Goal: Task Accomplishment & Management: Manage account settings

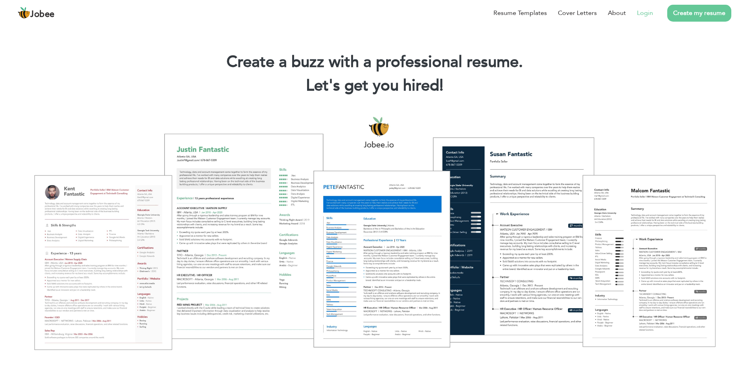
click at [650, 15] on link "Login" at bounding box center [645, 12] width 16 height 9
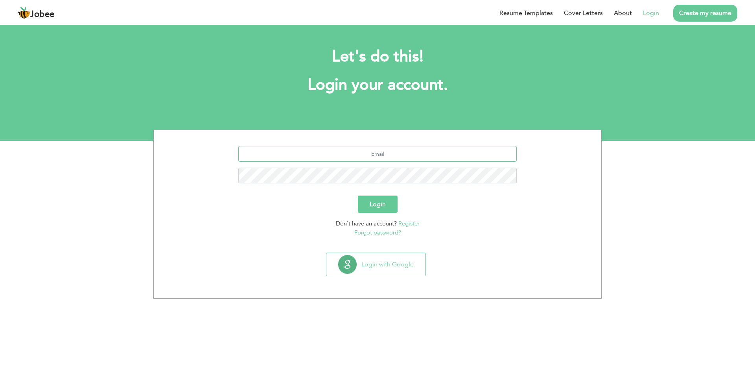
click at [402, 156] on input "text" at bounding box center [377, 154] width 279 height 16
type input "[EMAIL_ADDRESS][DOMAIN_NAME]"
click at [383, 205] on button "Login" at bounding box center [378, 203] width 40 height 17
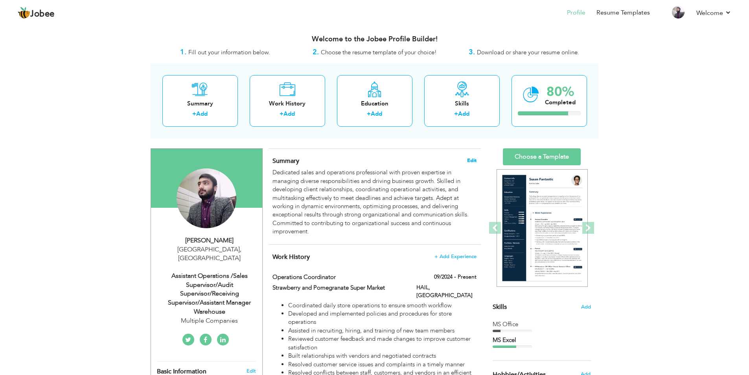
click at [472, 159] on span "Edit" at bounding box center [471, 161] width 9 height 6
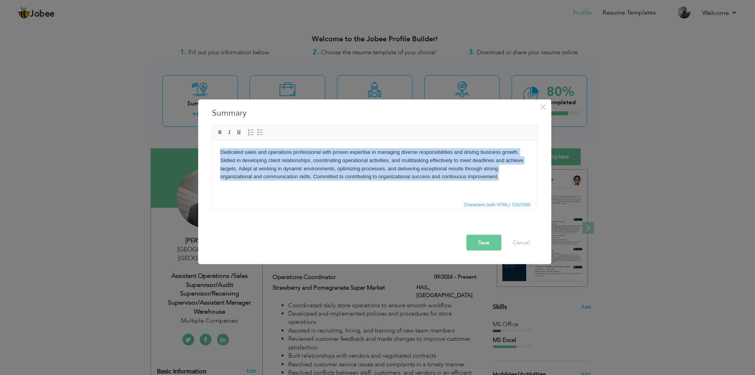
drag, startPoint x: 507, startPoint y: 178, endPoint x: 408, endPoint y: 290, distance: 149.3
click at [212, 150] on html "Dedicated sales and operations professional with proven expertise in managing d…" at bounding box center [374, 164] width 325 height 48
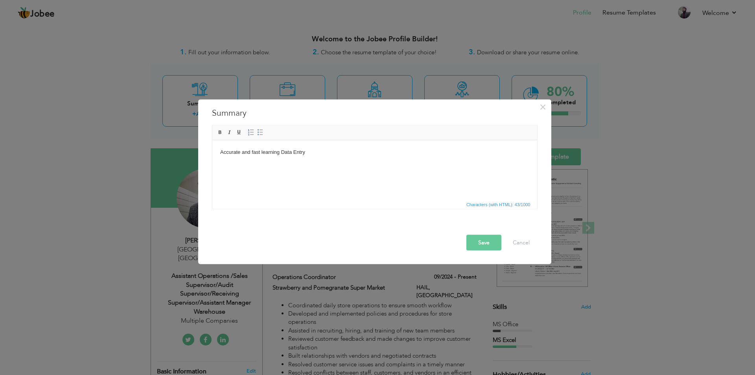
click at [350, 162] on html "Accurate and fast learning Data Entry" at bounding box center [374, 152] width 325 height 24
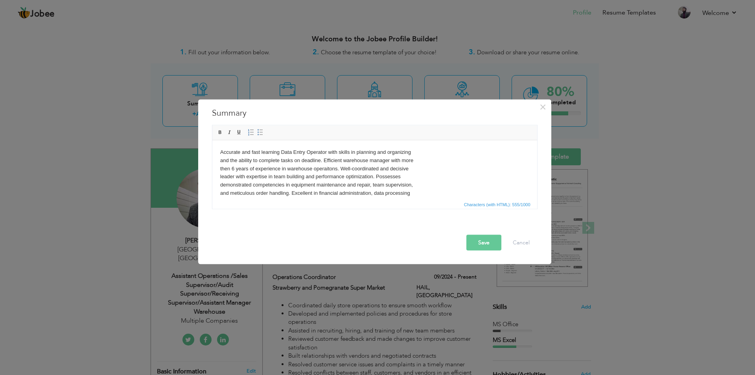
scroll to position [5, 0]
drag, startPoint x: 505, startPoint y: 339, endPoint x: 255, endPoint y: 187, distance: 292.6
click at [290, 196] on body "Accurate and fast learning Data Entry Operator with skills in planning and orga…" at bounding box center [374, 171] width 309 height 57
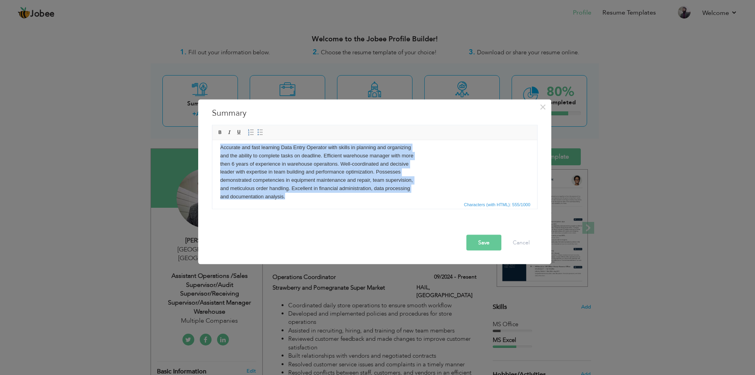
click at [325, 193] on body "Accurate and fast learning Data Entry Operator with skills in planning and orga…" at bounding box center [374, 171] width 309 height 57
click at [260, 136] on span "Insert/Remove Numbered List Insert/Remove Bulleted List" at bounding box center [255, 131] width 19 height 9
click at [262, 132] on span at bounding box center [260, 132] width 6 height 6
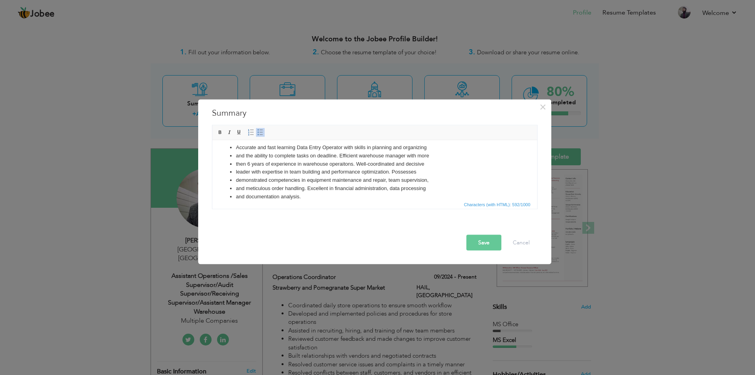
click at [262, 132] on span at bounding box center [260, 132] width 6 height 6
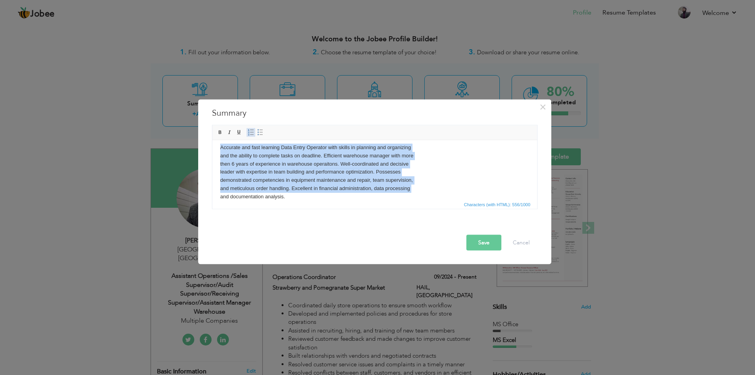
click at [250, 134] on span at bounding box center [251, 132] width 6 height 6
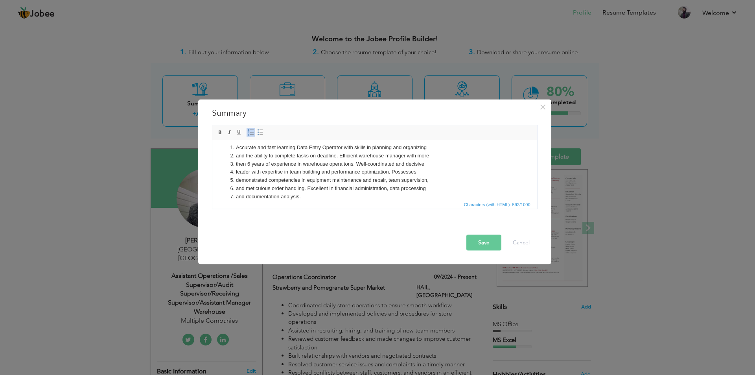
click at [250, 134] on span at bounding box center [251, 132] width 6 height 6
click at [218, 132] on span at bounding box center [220, 132] width 6 height 6
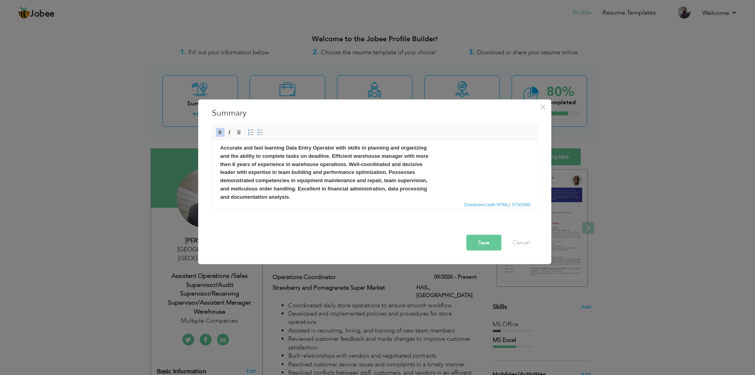
scroll to position [0, 0]
click at [459, 180] on body "Accurate and fast learning Data Entry Operator with skills in planning and orga…" at bounding box center [374, 176] width 309 height 57
click at [442, 179] on body "Accurate and fast learning Data Entry Operator with skills in planning and orga…" at bounding box center [374, 176] width 309 height 57
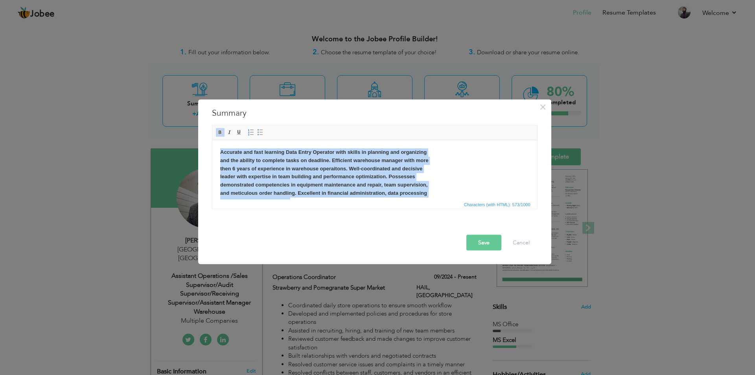
drag, startPoint x: 311, startPoint y: 189, endPoint x: 197, endPoint y: 127, distance: 129.3
click at [212, 140] on html "Accurate and fast learning Data Entry Operator with skills in planning and orga…" at bounding box center [374, 176] width 325 height 73
click at [217, 134] on span at bounding box center [220, 132] width 6 height 6
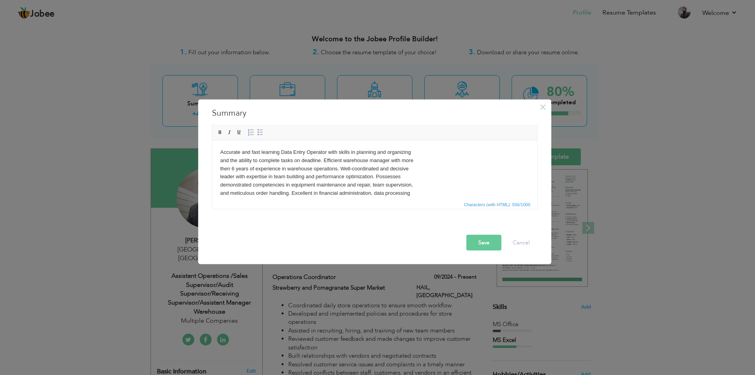
click at [468, 173] on body "Accurate and fast learning Data Entry Operator with skills in planning and orga…" at bounding box center [374, 176] width 309 height 57
click at [484, 243] on button "Save" at bounding box center [483, 242] width 35 height 16
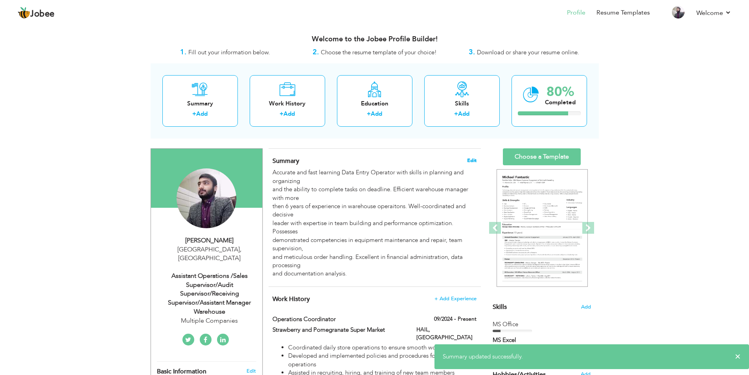
click at [474, 159] on span "Edit" at bounding box center [471, 161] width 9 height 6
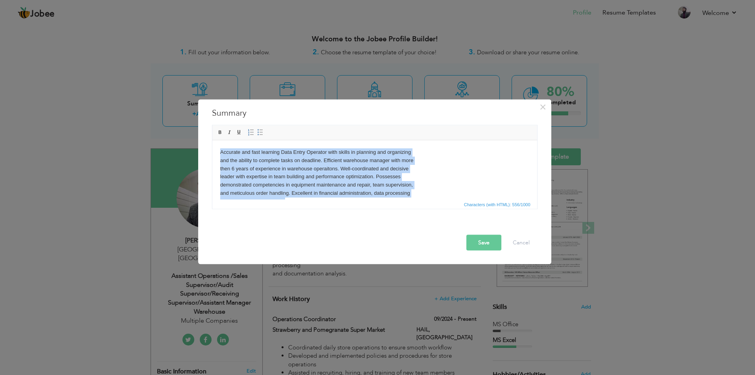
drag, startPoint x: 291, startPoint y: 189, endPoint x: 187, endPoint y: 146, distance: 113.0
click at [212, 146] on html "Accurate and fast learning Data Entry Operator with skills in planning and orga…" at bounding box center [374, 176] width 325 height 73
copy body "Accurate and fast learning Data Entry Operator with skills in planning and orga…"
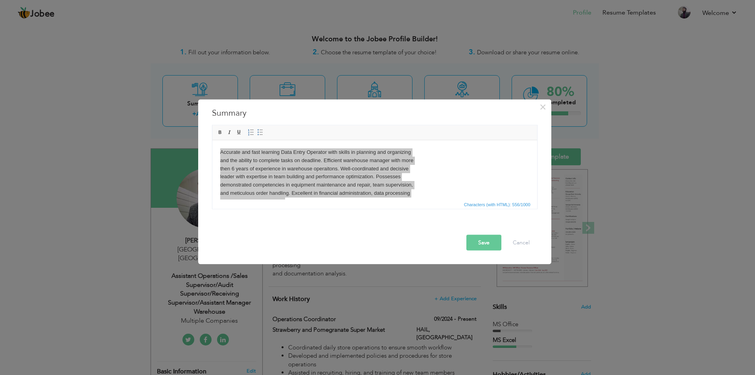
drag, startPoint x: 429, startPoint y: 114, endPoint x: 427, endPoint y: 120, distance: 6.6
click at [429, 114] on h3 "Summary" at bounding box center [374, 113] width 325 height 12
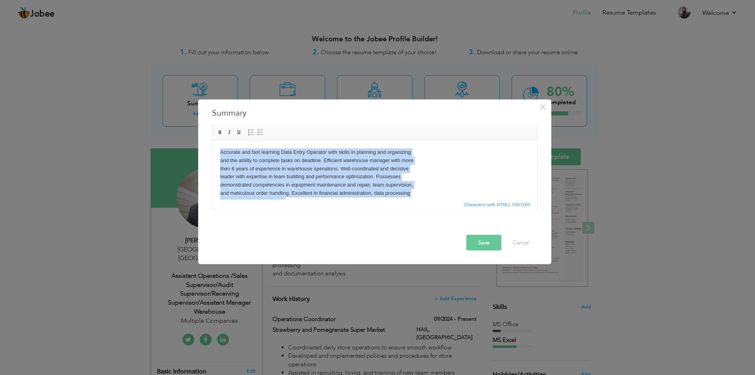
click at [435, 186] on body "Accurate and fast learning Data Entry Operator with skills in planning and orga…" at bounding box center [374, 176] width 309 height 57
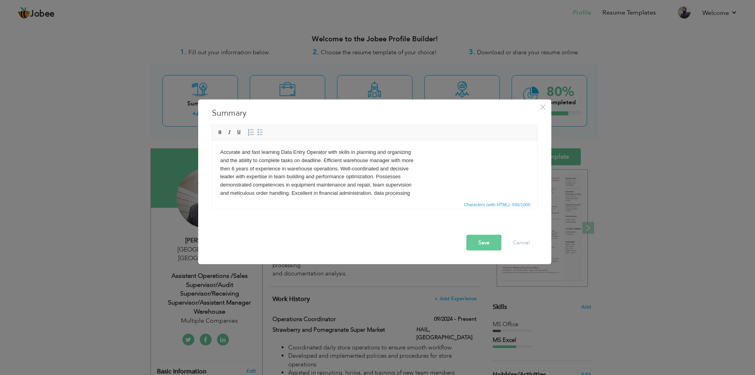
click at [422, 192] on body "Accurate and fast learning Data Entry Operator with skills in planning and orga…" at bounding box center [374, 176] width 309 height 57
click at [489, 244] on button "Save" at bounding box center [483, 242] width 35 height 16
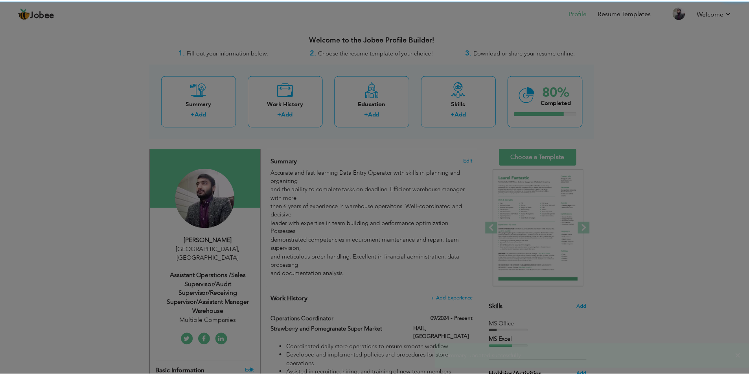
scroll to position [0, 0]
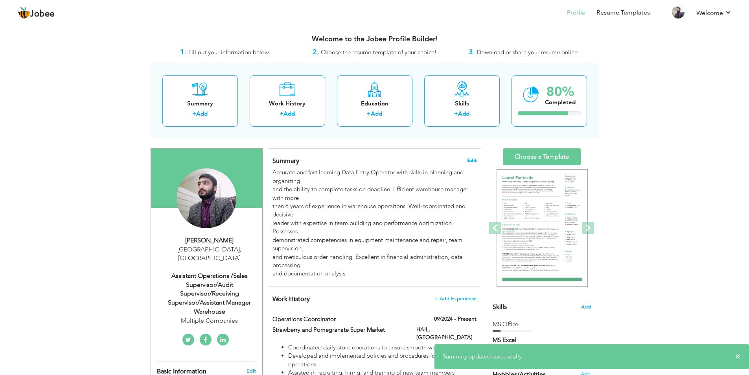
click at [472, 159] on span "Edit" at bounding box center [471, 161] width 9 height 6
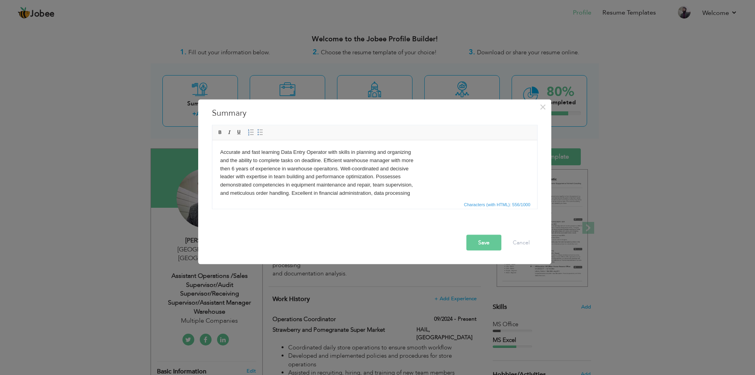
click at [220, 160] on body "Accurate and fast learning Data Entry Operator with skills in planning and orga…" at bounding box center [374, 176] width 309 height 57
click at [424, 151] on body "Accurate and fast learning Data Entry Operator with skills in planning and orga…" at bounding box center [374, 176] width 309 height 57
click at [358, 161] on body "Accurate and fast learning Data Entry Operator with skills in planning and orga…" at bounding box center [374, 176] width 309 height 57
click at [415, 168] on body "Accurate and fast learning Data Entry Operator with skills in planning and orga…" at bounding box center [374, 172] width 309 height 49
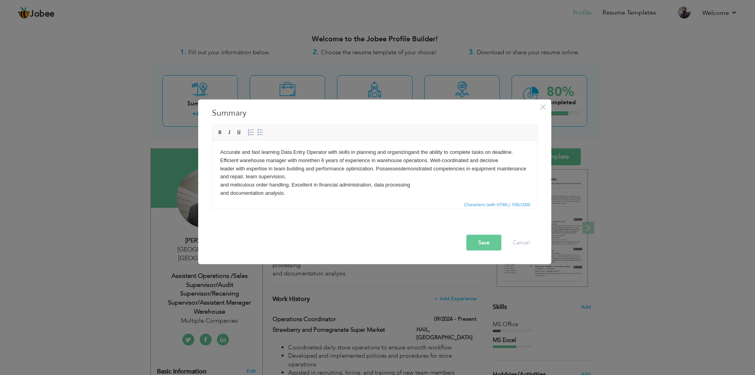
click at [375, 175] on body "Accurate and fast learning Data Entry Operator with skills in planning and orga…" at bounding box center [374, 172] width 309 height 49
click at [487, 176] on body "Accurate and fast learning Data Entry Operator with skills in planning and orga…" at bounding box center [374, 168] width 309 height 41
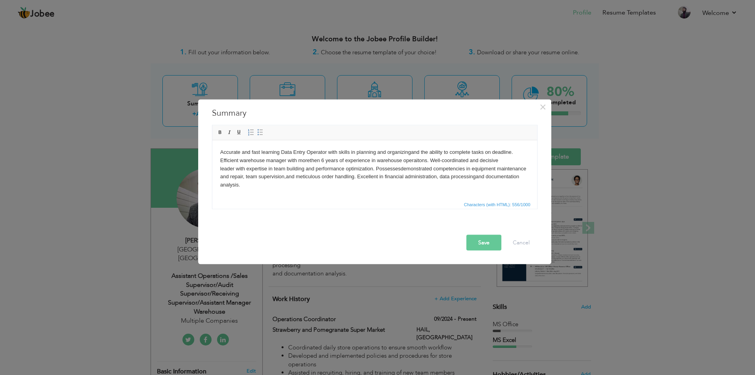
click at [488, 243] on button "Save" at bounding box center [483, 242] width 35 height 16
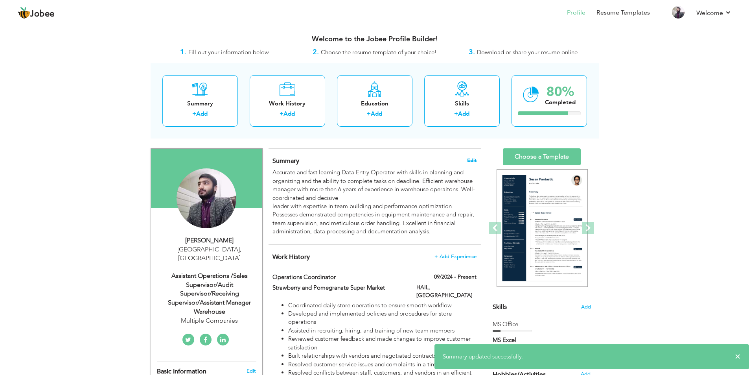
click at [474, 159] on span "Edit" at bounding box center [471, 161] width 9 height 6
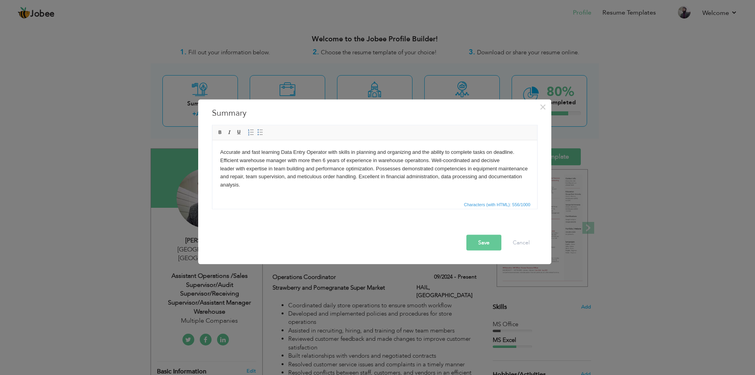
click at [505, 160] on body "Accurate and fast learning Data Entry Operator with skills in planning and orga…" at bounding box center [374, 168] width 309 height 41
click at [493, 242] on button "Save" at bounding box center [483, 242] width 35 height 16
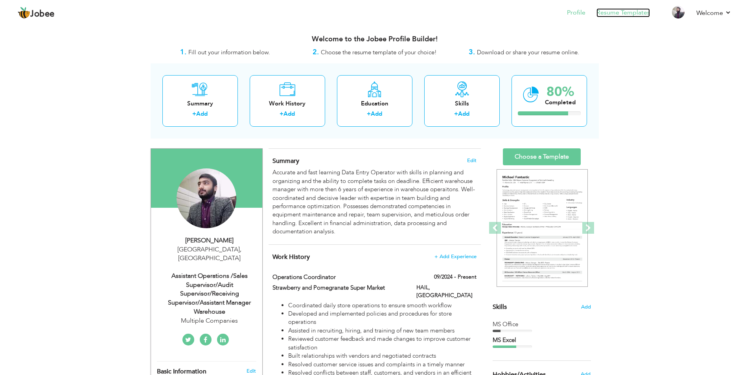
click at [623, 11] on link "Resume Templates" at bounding box center [622, 12] width 53 height 9
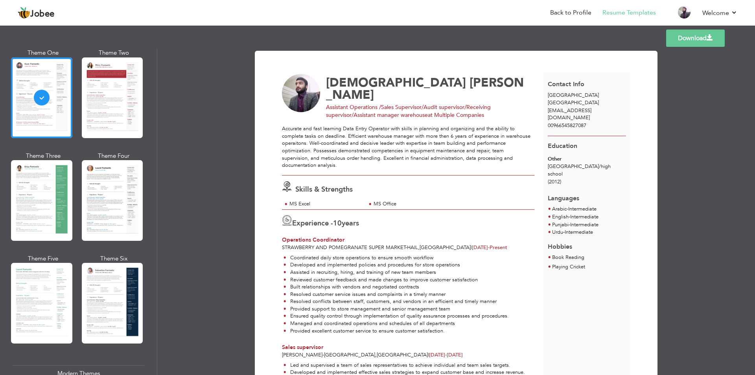
scroll to position [79, 0]
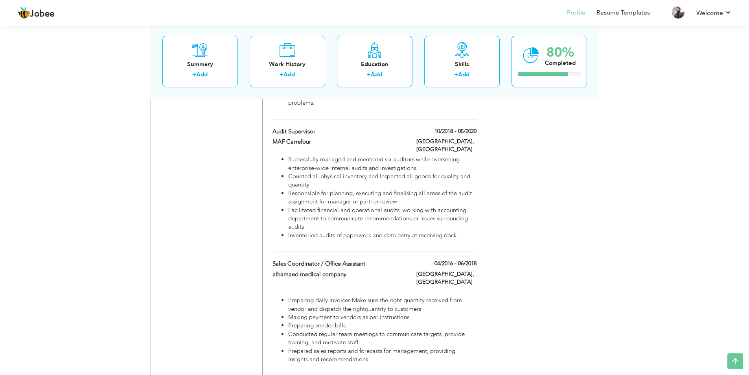
scroll to position [419, 0]
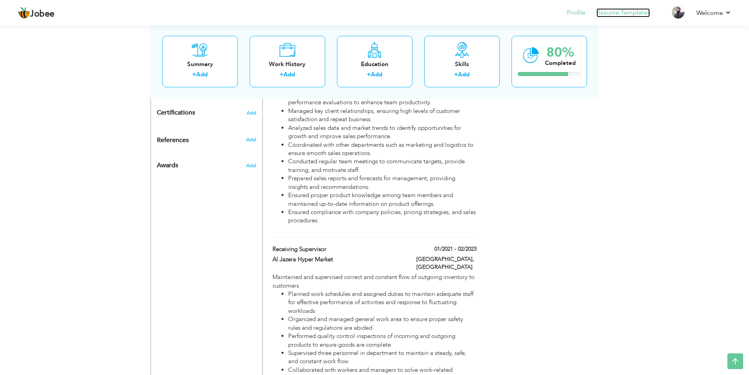
click at [630, 12] on link "Resume Templates" at bounding box center [622, 12] width 53 height 9
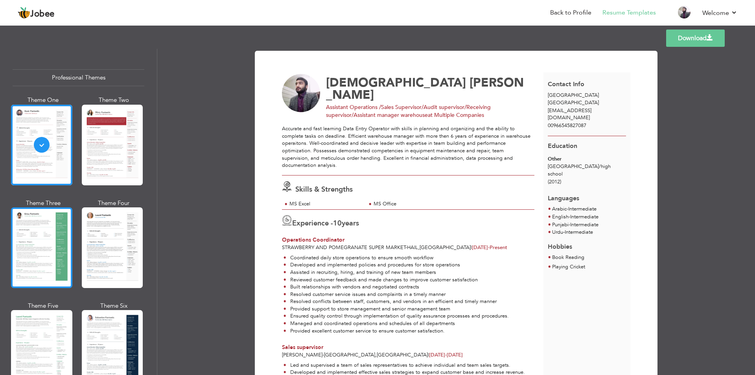
click at [41, 236] on div at bounding box center [41, 247] width 61 height 81
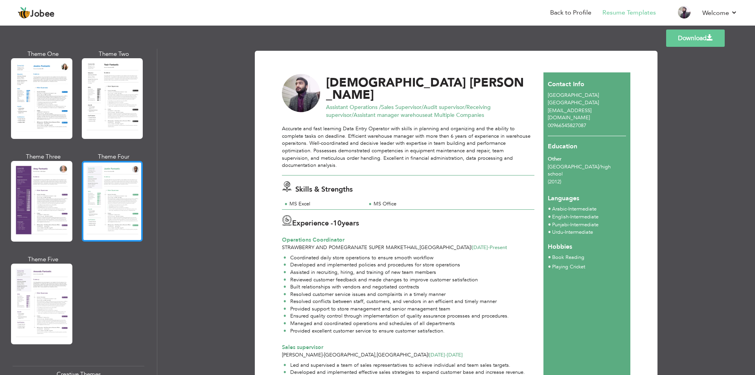
scroll to position [629, 0]
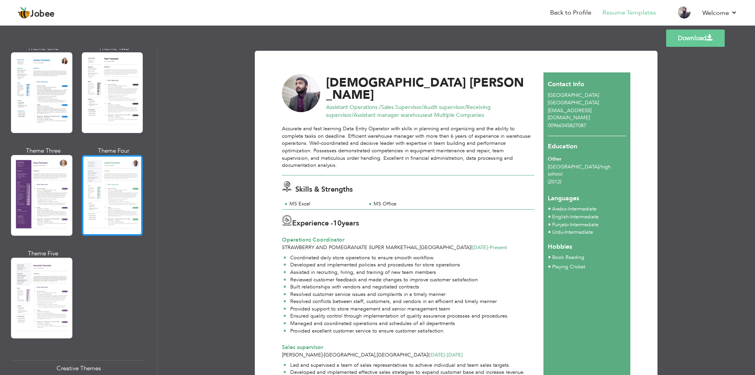
click at [107, 178] on div at bounding box center [112, 195] width 61 height 81
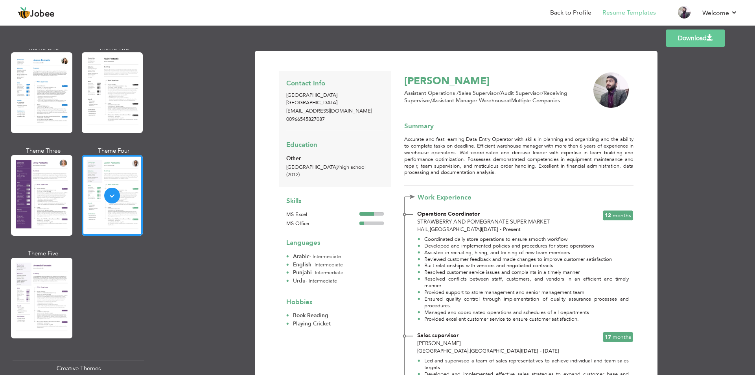
click at [710, 42] on link "Download" at bounding box center [695, 37] width 59 height 17
